Goal: Task Accomplishment & Management: Understand process/instructions

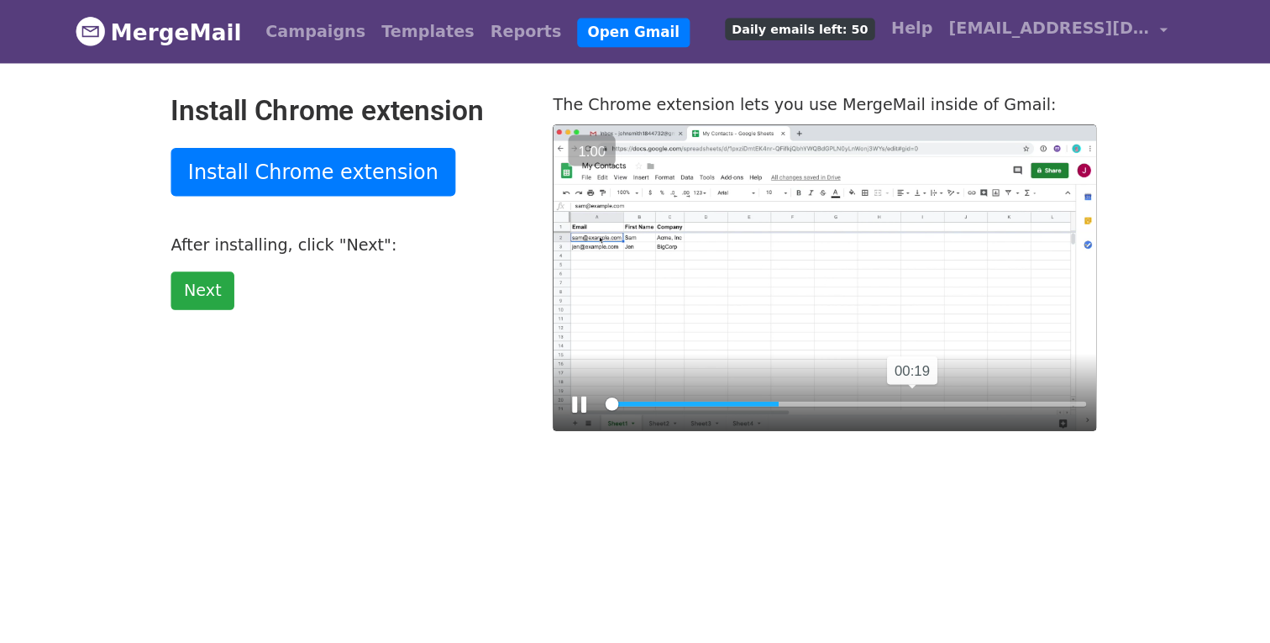
click at [870, 333] on input "Seek" at bounding box center [813, 337] width 402 height 16
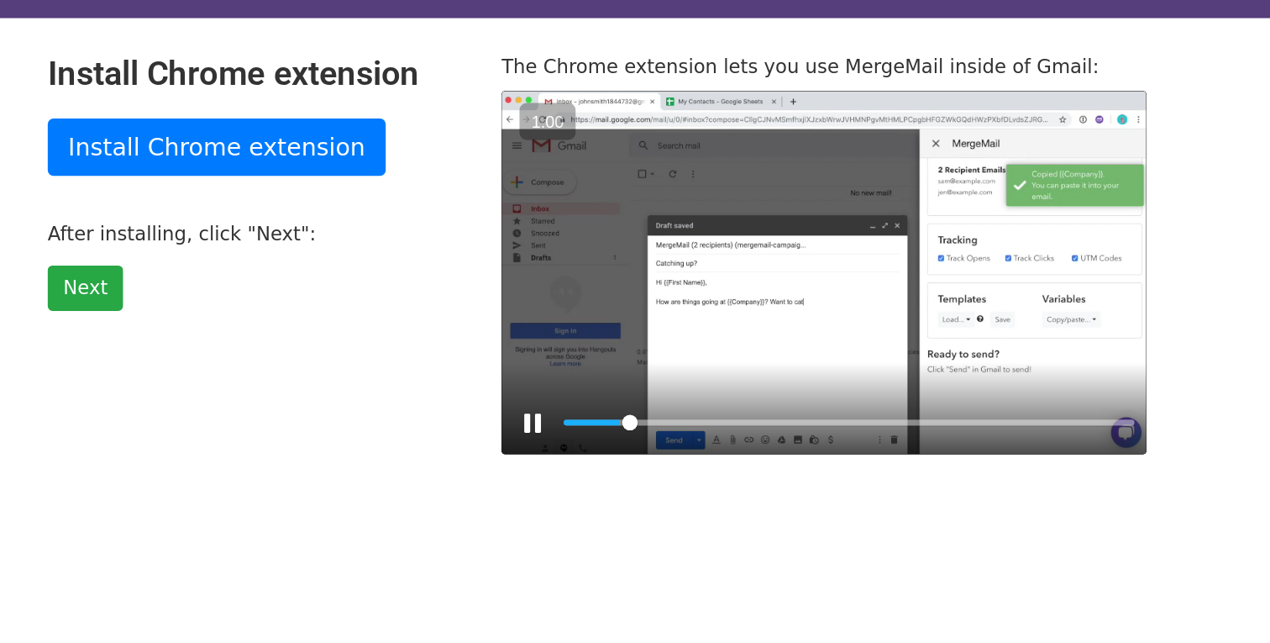
click at [665, 253] on div at bounding box center [795, 231] width 454 height 255
type input "10.91"
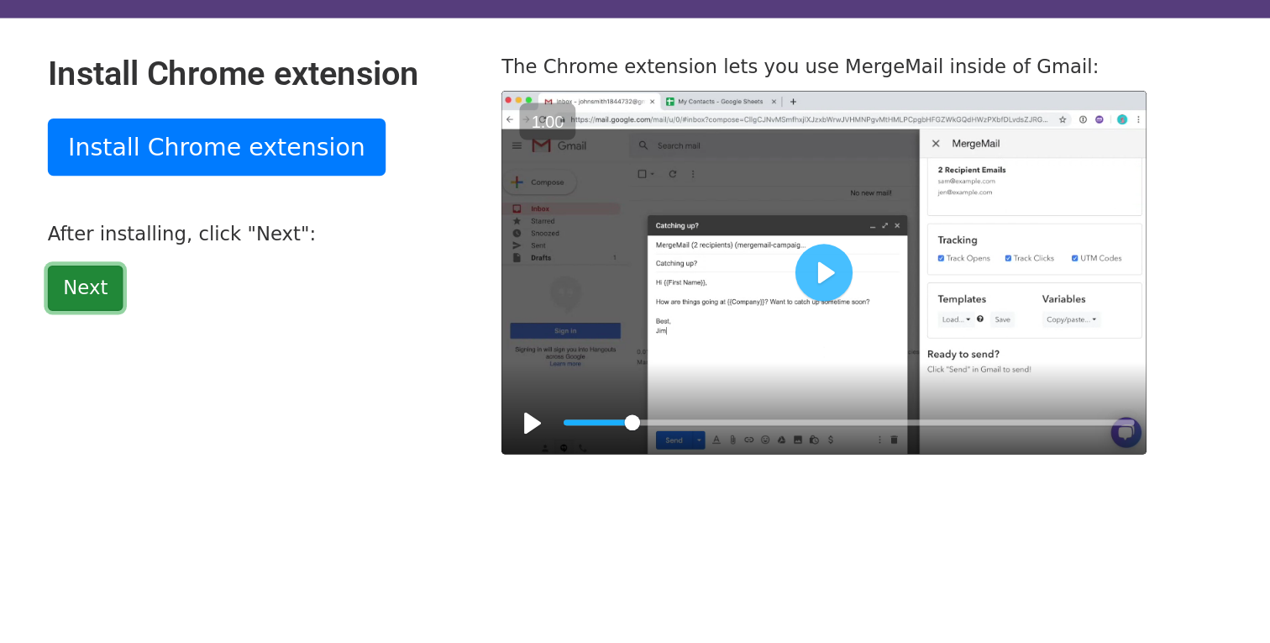
click at [275, 245] on link "Next" at bounding box center [275, 243] width 53 height 32
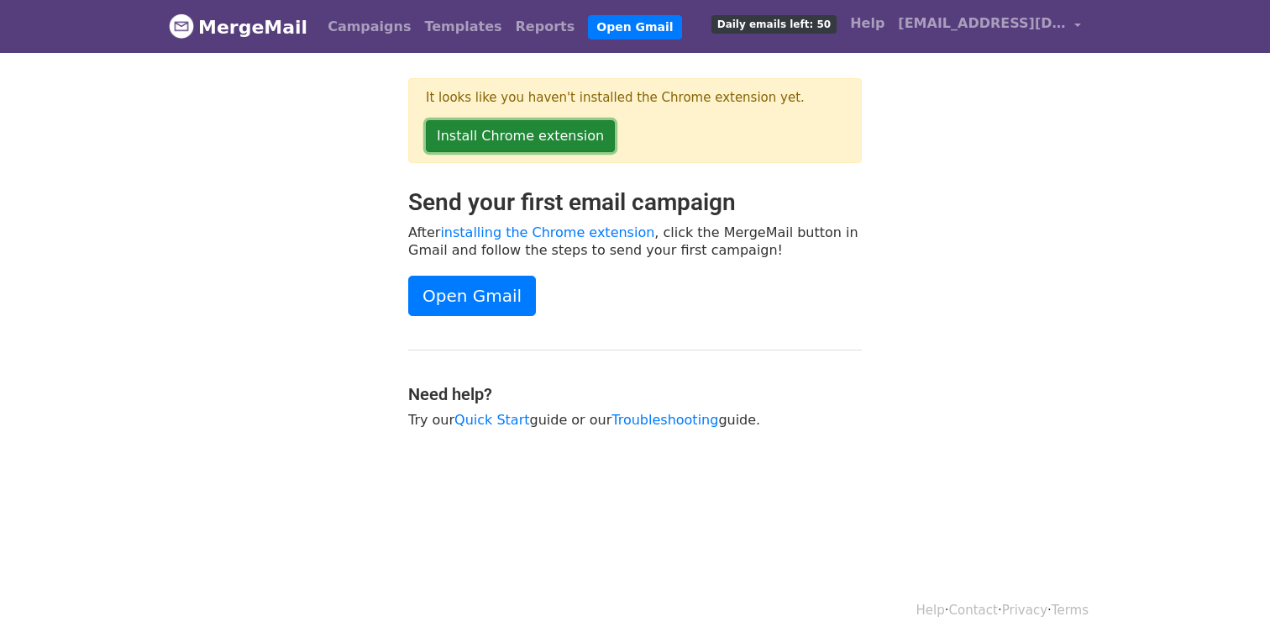
click at [527, 139] on link "Install Chrome extension" at bounding box center [520, 136] width 189 height 32
click at [476, 318] on div "Send your first email campaign After installing the Chrome extension , click th…" at bounding box center [635, 316] width 479 height 257
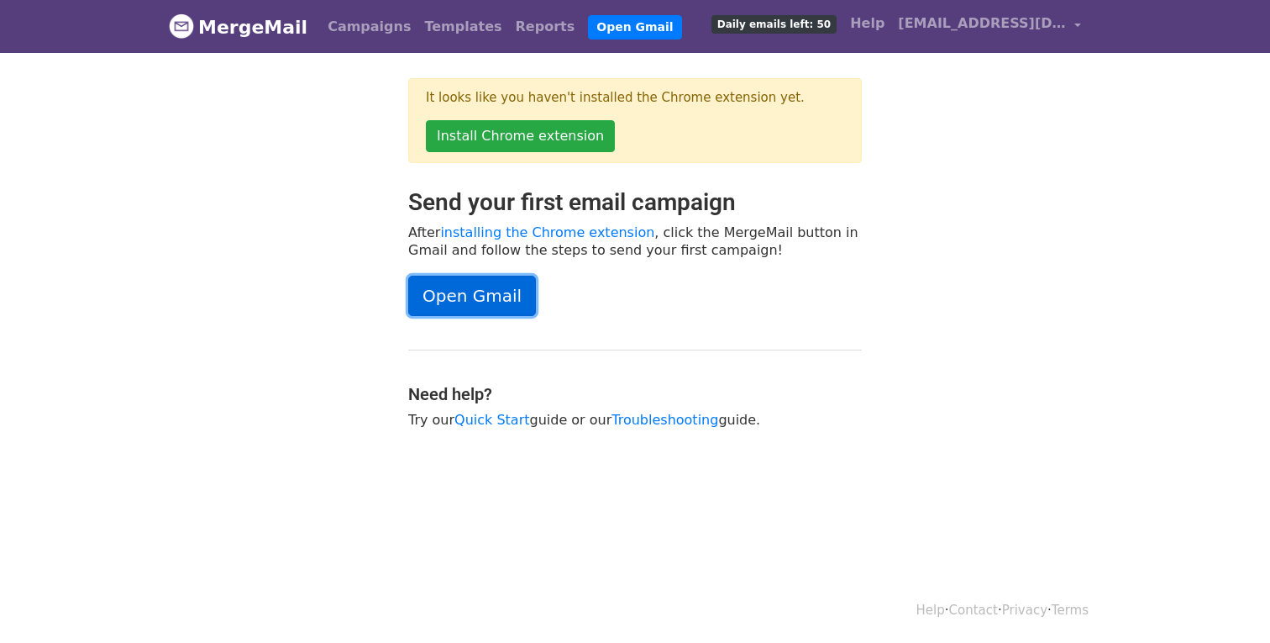
click at [495, 281] on link "Open Gmail" at bounding box center [472, 296] width 128 height 40
click at [801, 27] on span "Daily emails left: 50" at bounding box center [774, 24] width 125 height 18
